Goal: Go to known website: Access a specific website the user already knows

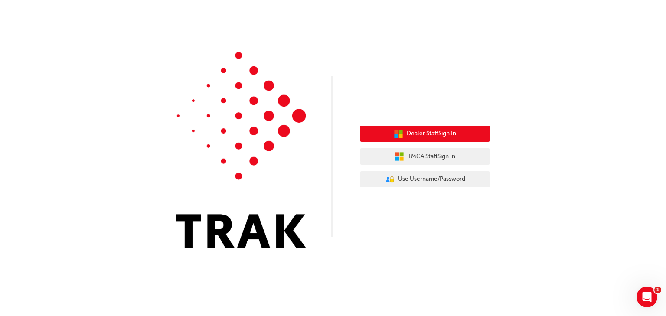
click at [430, 134] on span "Dealer Staff Sign In" at bounding box center [431, 134] width 49 height 10
